Goal: Task Accomplishment & Management: Manage account settings

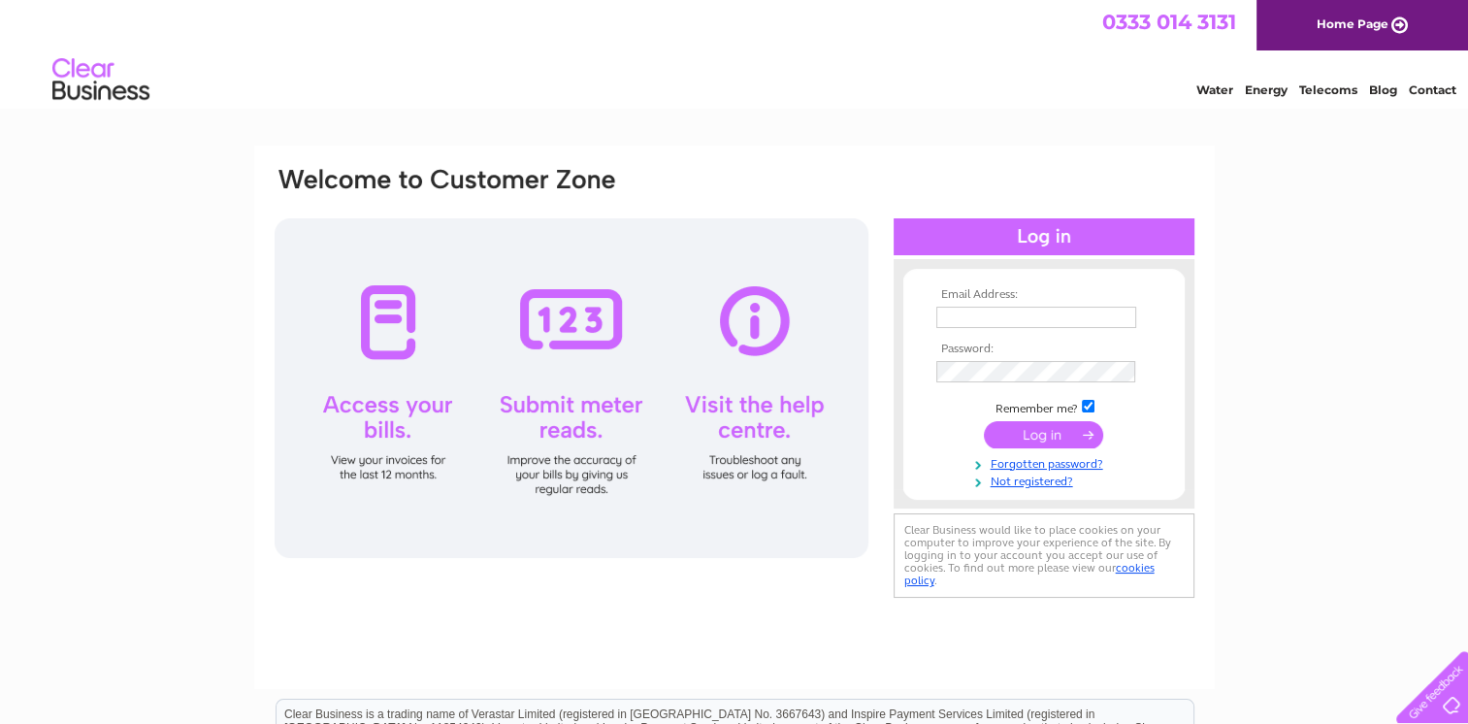
click at [1059, 314] on input "text" at bounding box center [1036, 317] width 200 height 21
click at [990, 331] on td at bounding box center [1044, 318] width 225 height 33
click at [992, 316] on input "text" at bounding box center [1036, 317] width 200 height 21
type input "accounts@kimberleycaravans.co.uk"
click at [1065, 433] on input "submit" at bounding box center [1043, 435] width 119 height 27
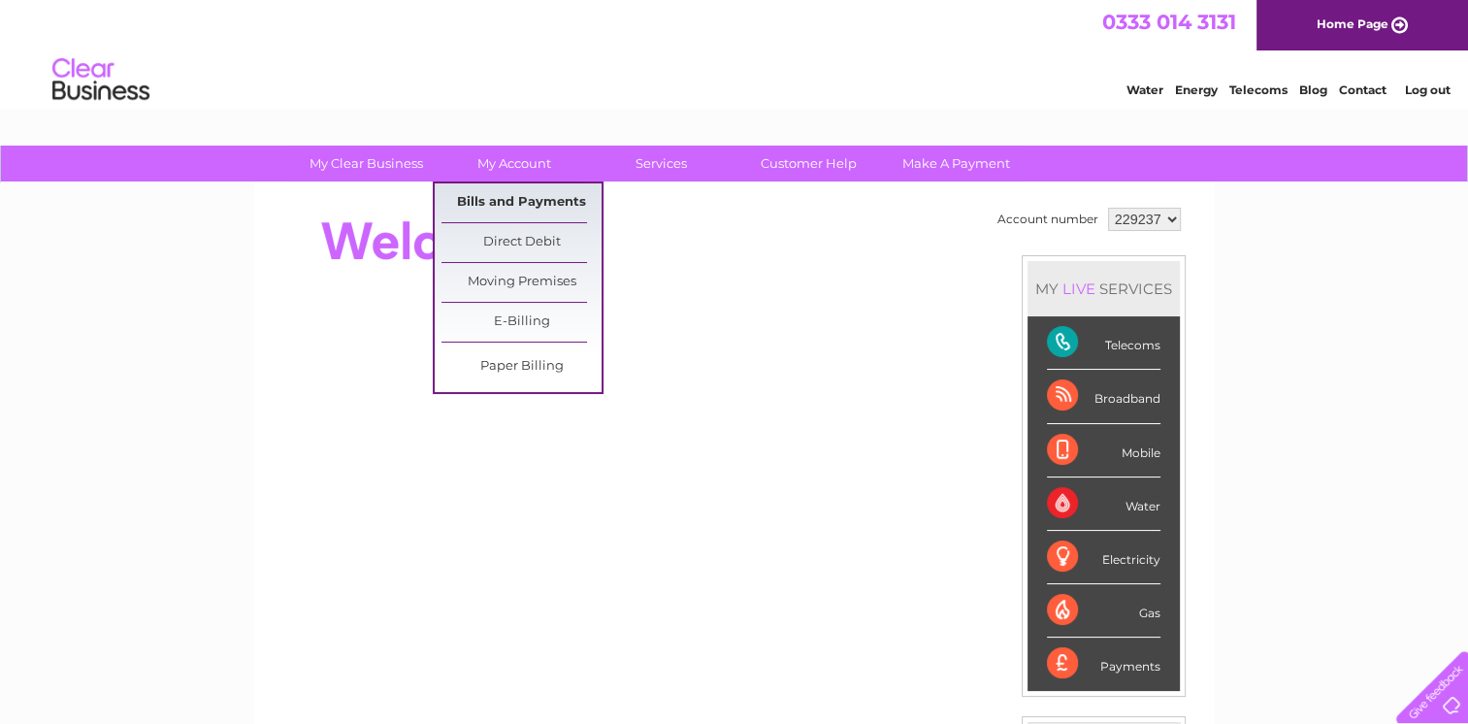
click at [519, 195] on link "Bills and Payments" at bounding box center [522, 202] width 160 height 39
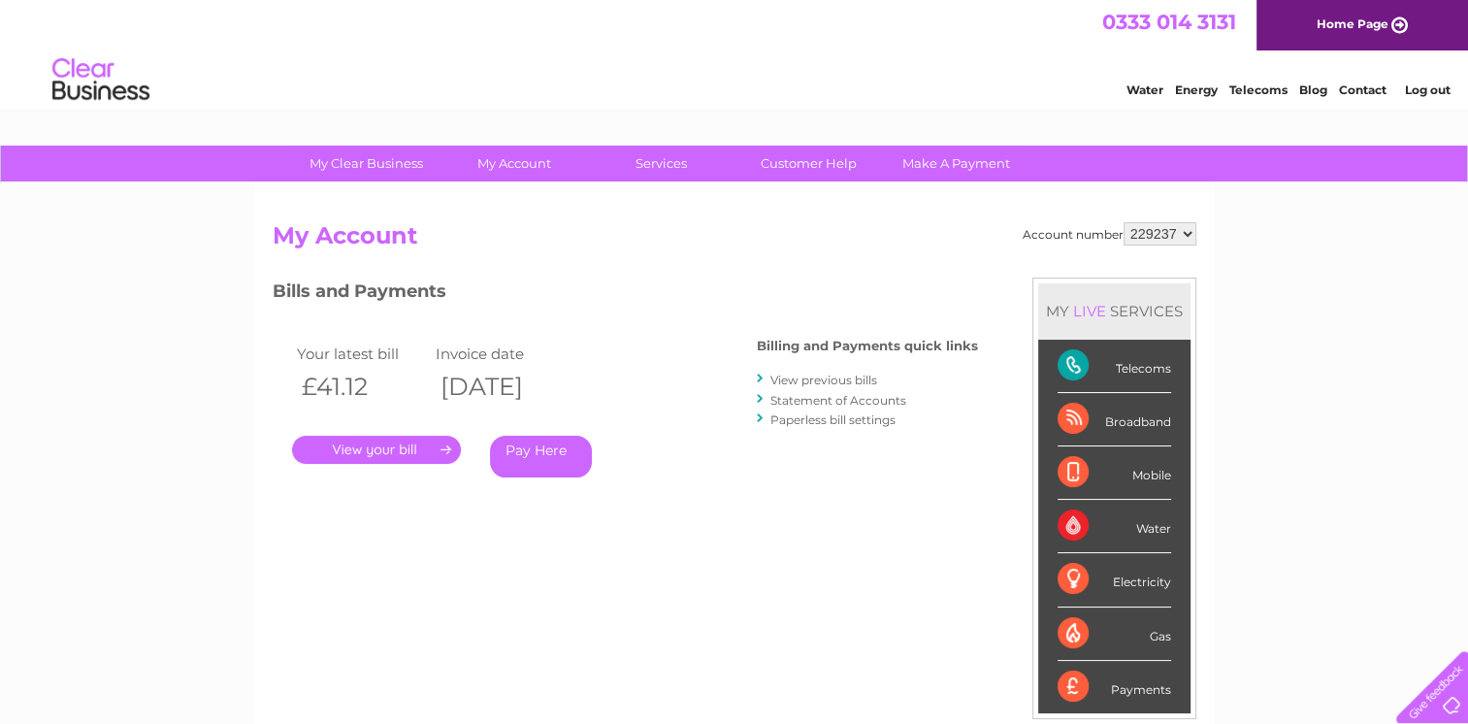
click at [359, 451] on link "." at bounding box center [376, 450] width 169 height 28
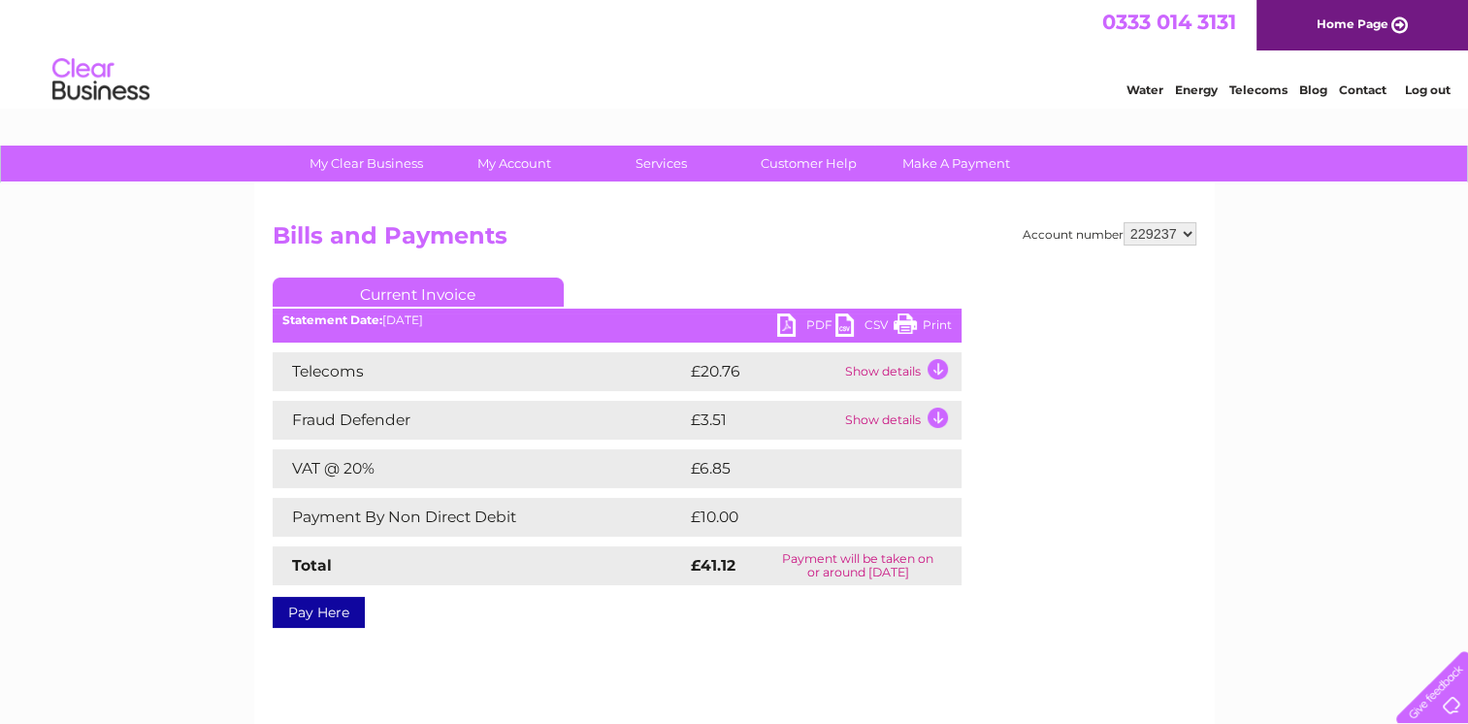
click at [815, 326] on link "PDF" at bounding box center [806, 327] width 58 height 28
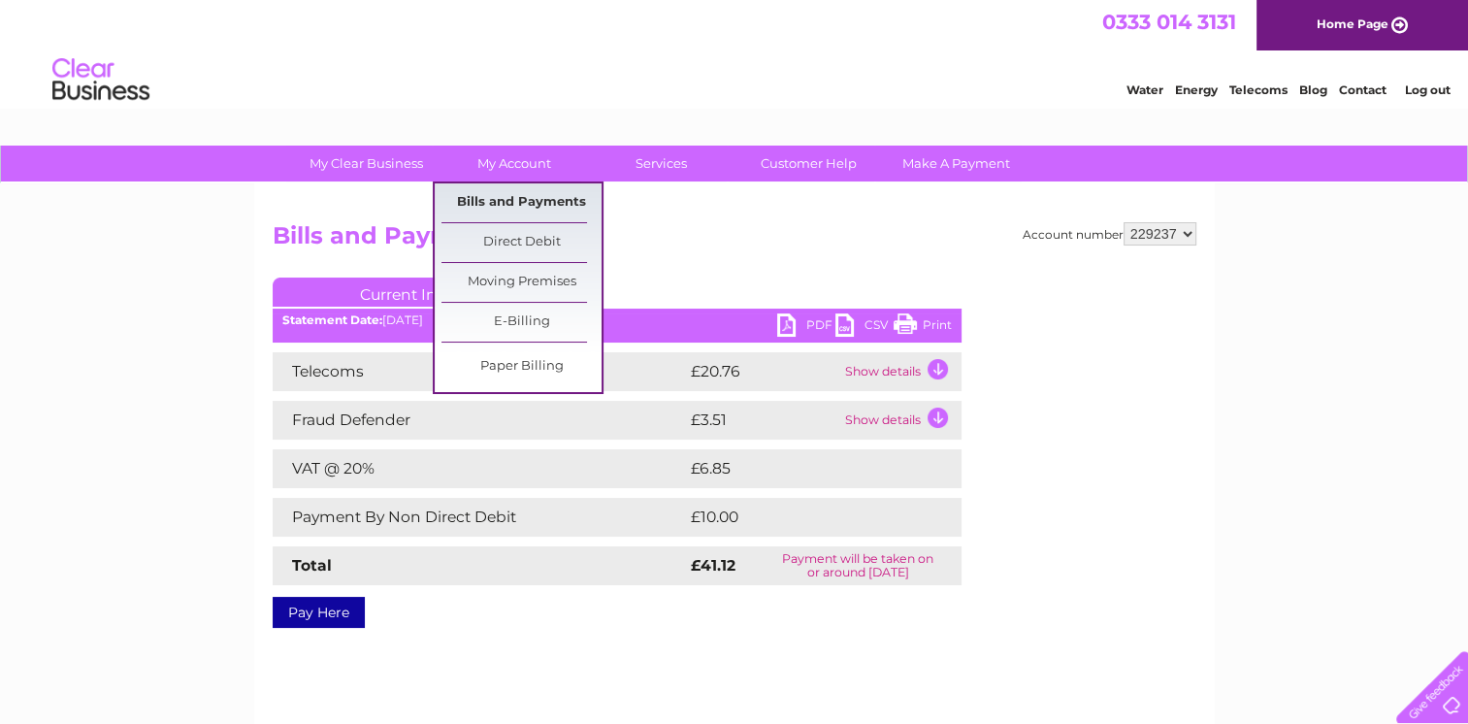
click at [516, 207] on link "Bills and Payments" at bounding box center [522, 202] width 160 height 39
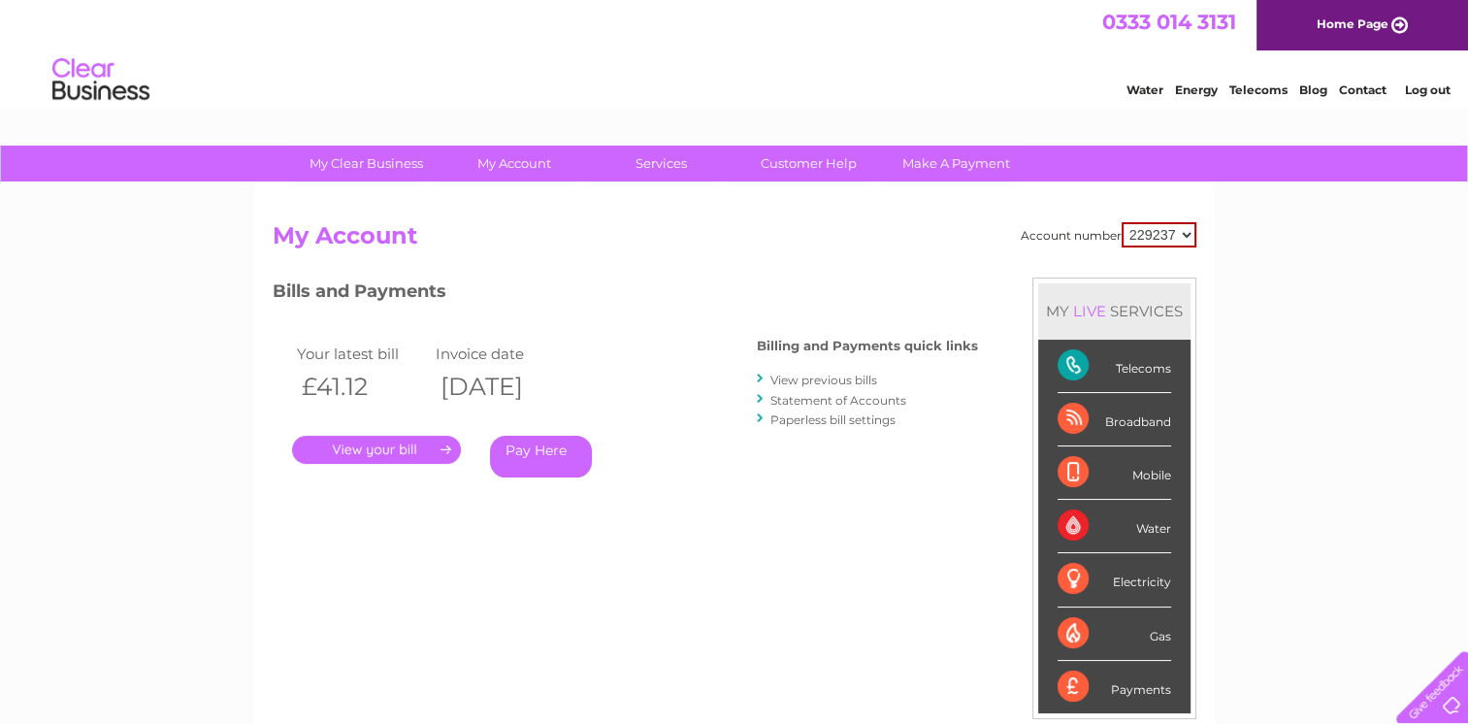
click at [818, 381] on link "View previous bills" at bounding box center [824, 380] width 107 height 15
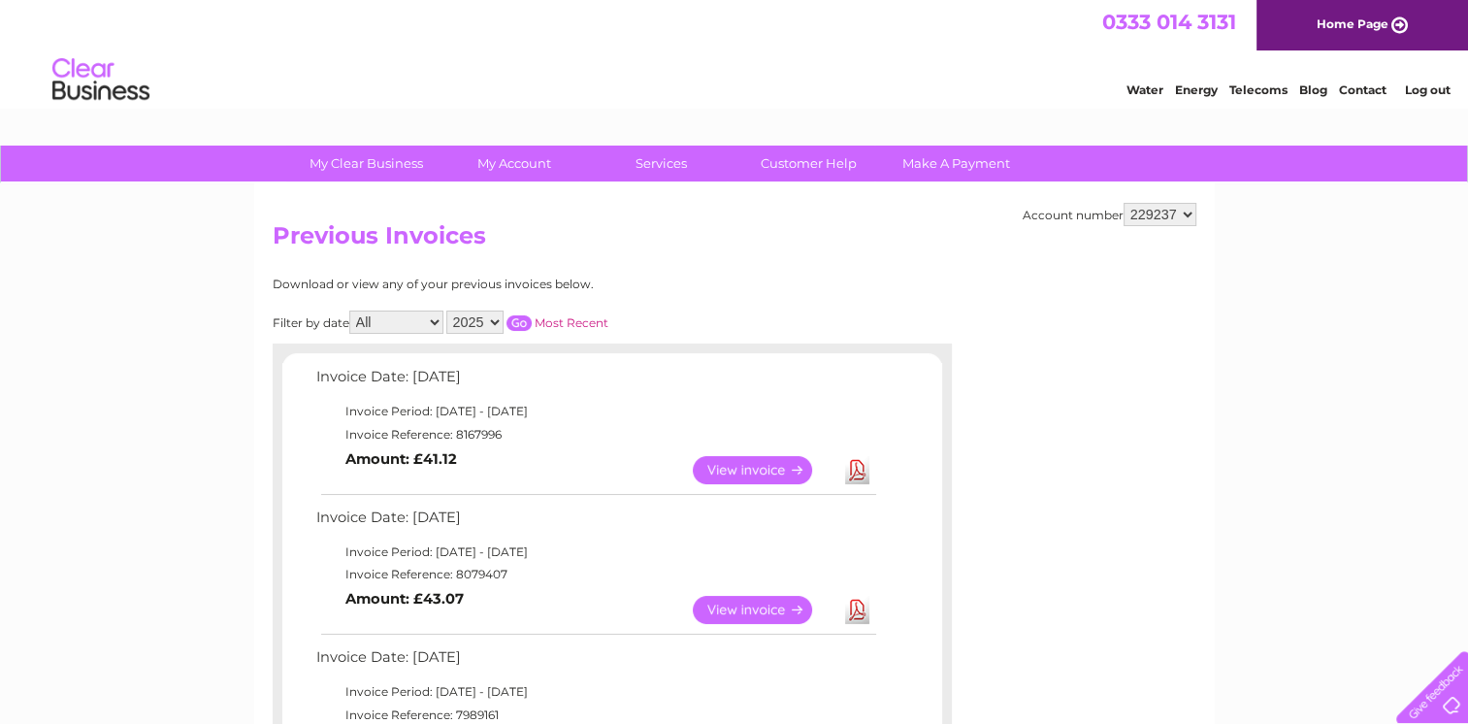
scroll to position [97, 0]
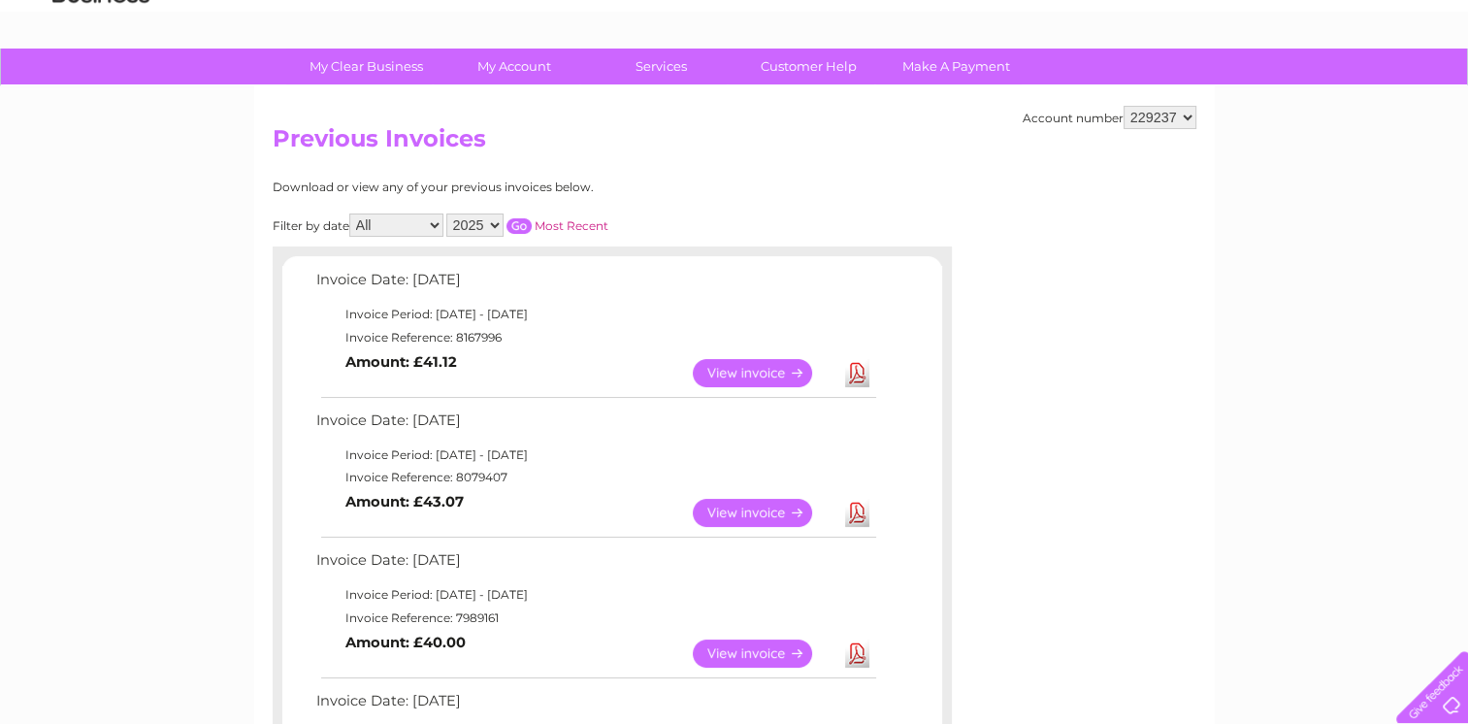
click at [739, 510] on link "View" at bounding box center [764, 513] width 143 height 28
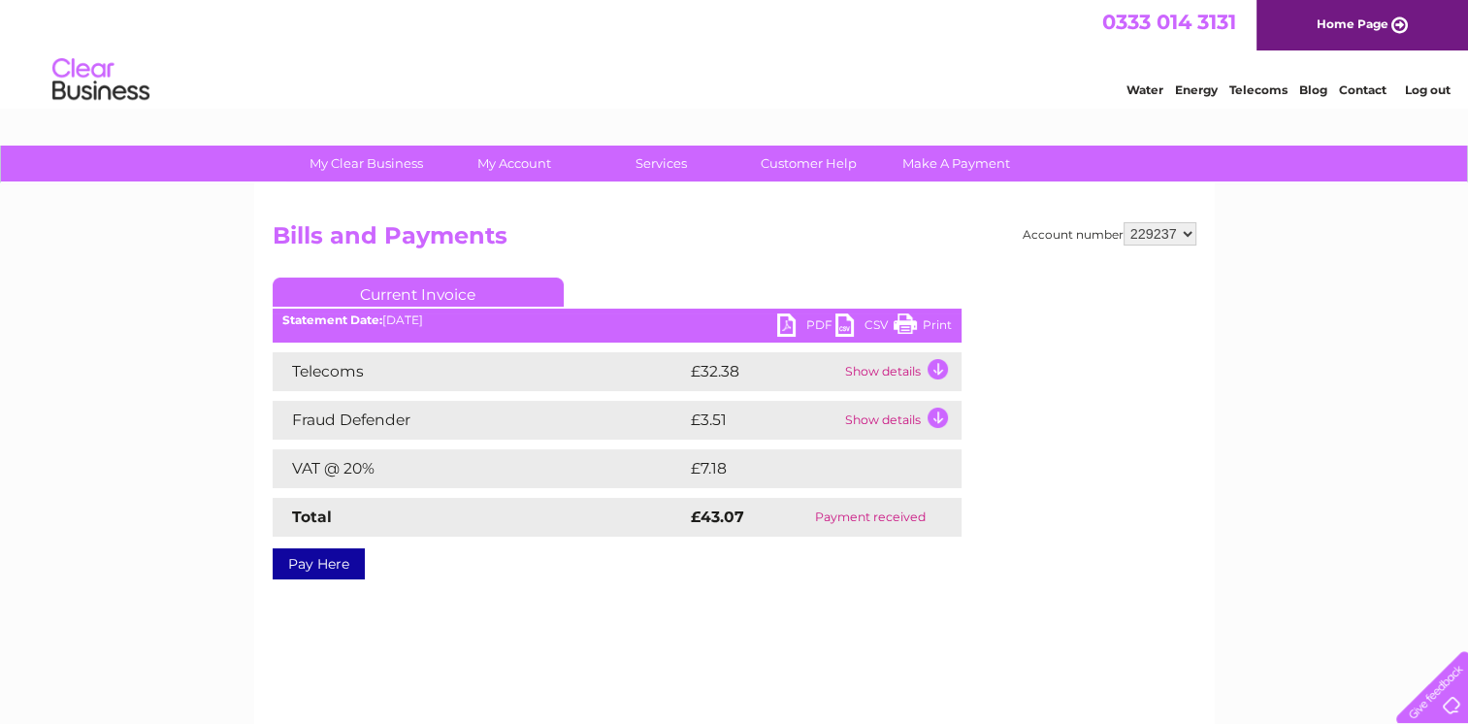
click at [798, 328] on link "PDF" at bounding box center [806, 327] width 58 height 28
click at [1130, 588] on div "Account number 229237 Bills and Payments Current Invoice PDF CSV Print" at bounding box center [734, 454] width 961 height 543
click at [1437, 88] on link "Log out" at bounding box center [1427, 89] width 46 height 15
